Goal: Navigation & Orientation: Understand site structure

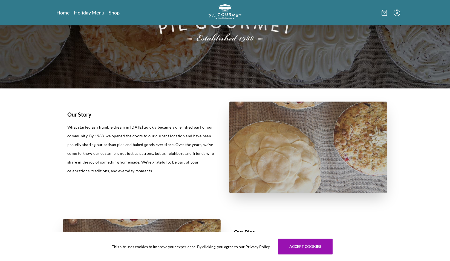
scroll to position [30, 0]
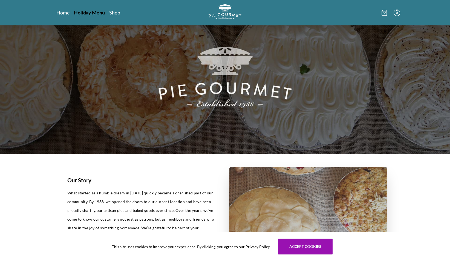
click at [98, 11] on link "Holiday Menu" at bounding box center [89, 12] width 31 height 7
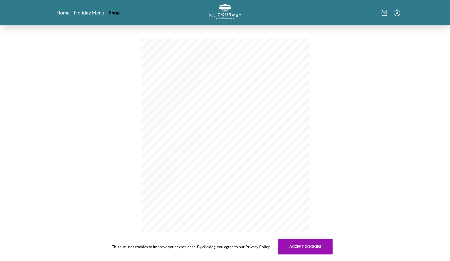
click at [111, 15] on link "Shop" at bounding box center [114, 12] width 11 height 7
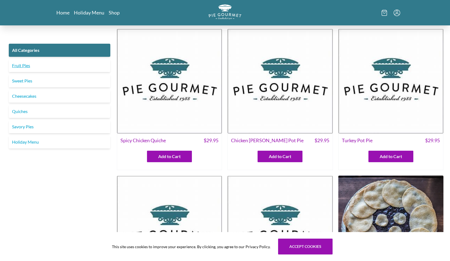
click at [27, 67] on link "Fruit Pies" at bounding box center [59, 65] width 101 height 13
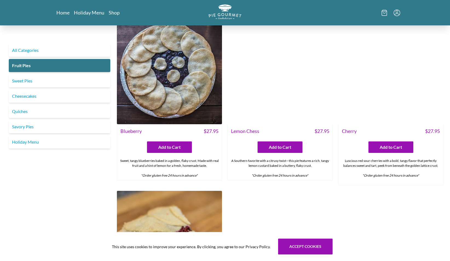
scroll to position [11, 0]
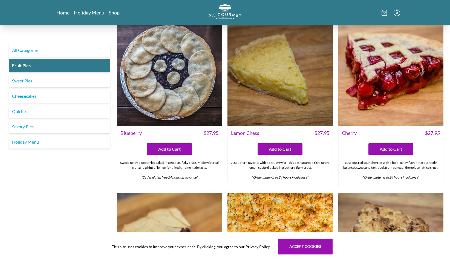
click at [31, 83] on link "Sweet Pies" at bounding box center [59, 80] width 101 height 13
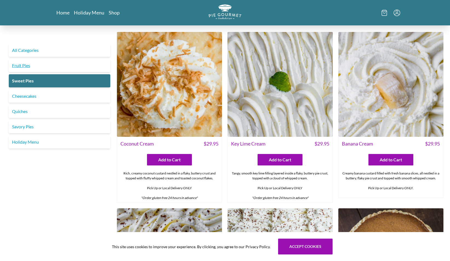
click at [18, 65] on link "Fruit Pies" at bounding box center [59, 65] width 101 height 13
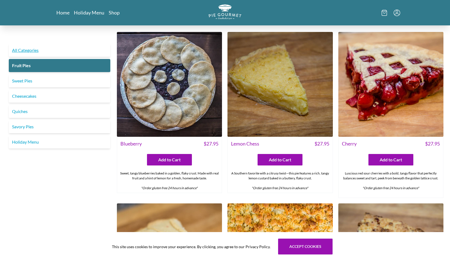
click at [25, 51] on link "All Categories" at bounding box center [59, 50] width 101 height 13
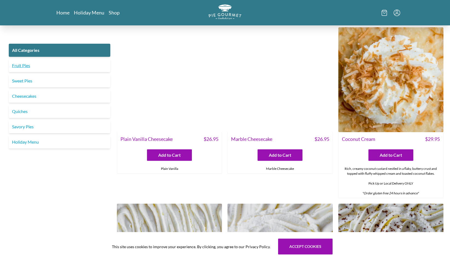
scroll to position [1002, 0]
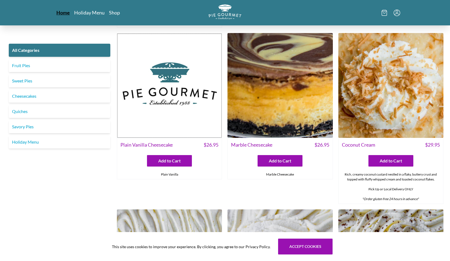
click at [57, 13] on link "Home" at bounding box center [62, 12] width 13 height 7
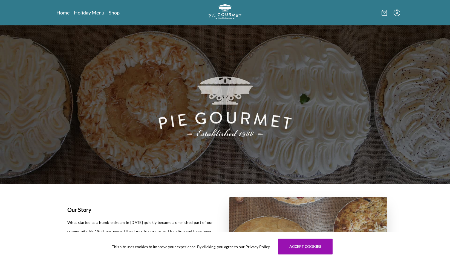
click at [383, 13] on icon at bounding box center [383, 13] width 5 height 6
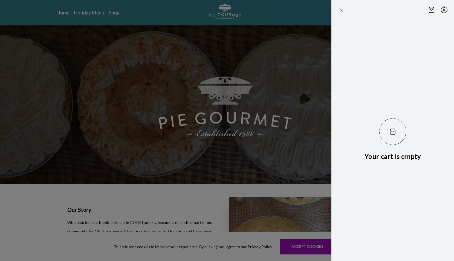
click at [339, 11] on icon "Close panel" at bounding box center [341, 10] width 7 height 7
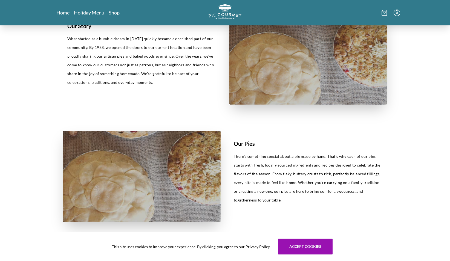
scroll to position [246, 0]
